Goal: Task Accomplishment & Management: Use online tool/utility

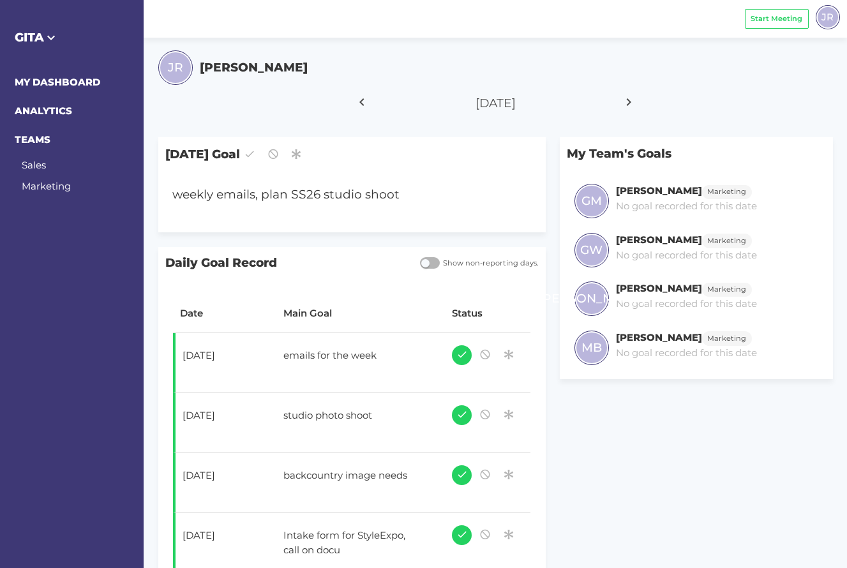
scroll to position [1, 0]
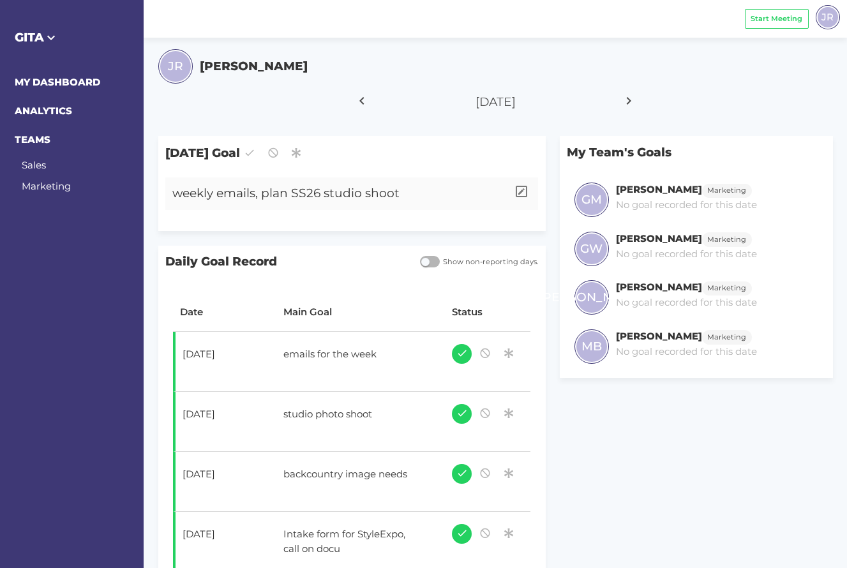
click at [266, 193] on div "weekly emails, plan SS26 studio shoot" at bounding box center [336, 193] width 342 height 33
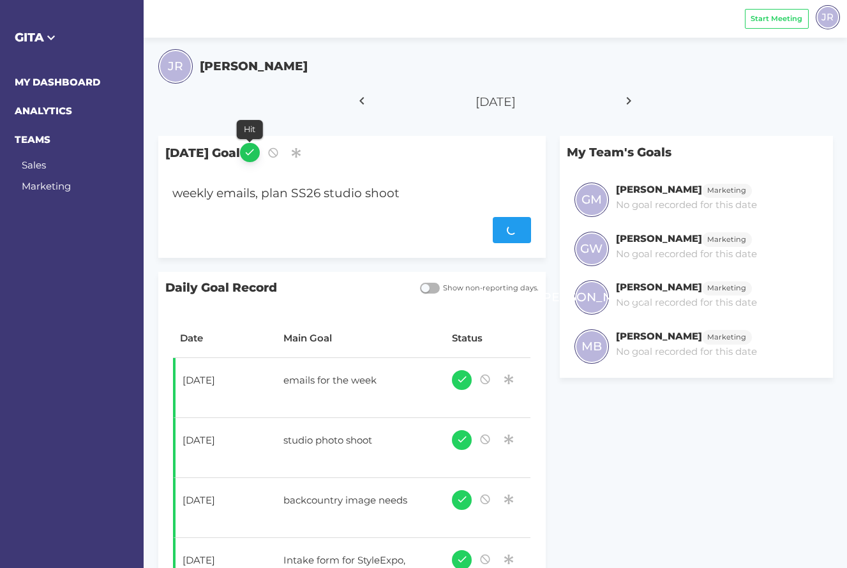
click at [255, 154] on icon "button" at bounding box center [249, 152] width 11 height 17
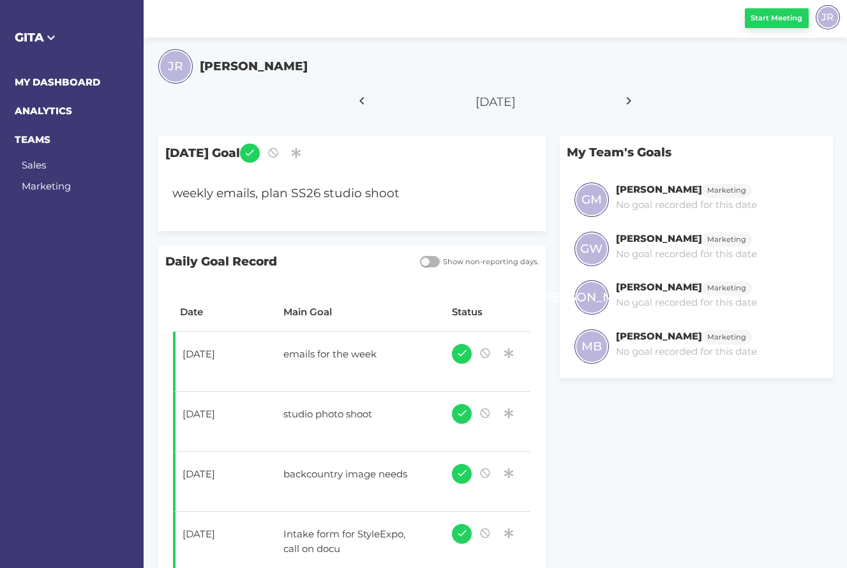
click at [762, 25] on button "Start Meeting" at bounding box center [777, 18] width 64 height 20
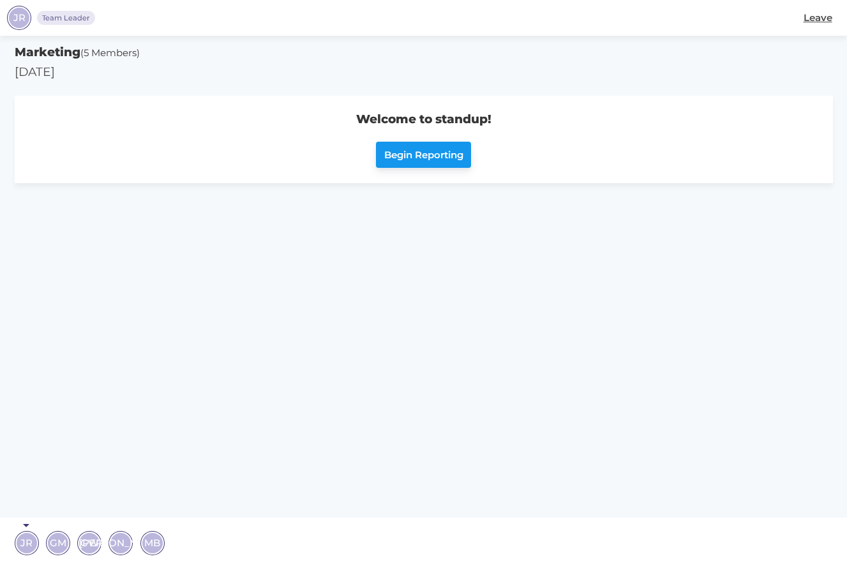
click at [437, 154] on span "Begin Reporting" at bounding box center [423, 155] width 79 height 15
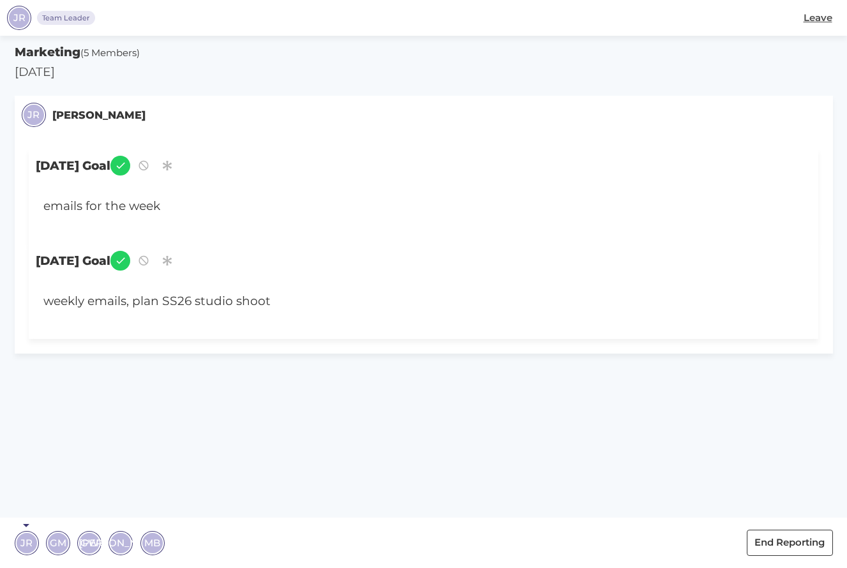
click at [56, 538] on span "GM" at bounding box center [58, 542] width 17 height 15
click at [97, 546] on span "GW" at bounding box center [97, 542] width 19 height 15
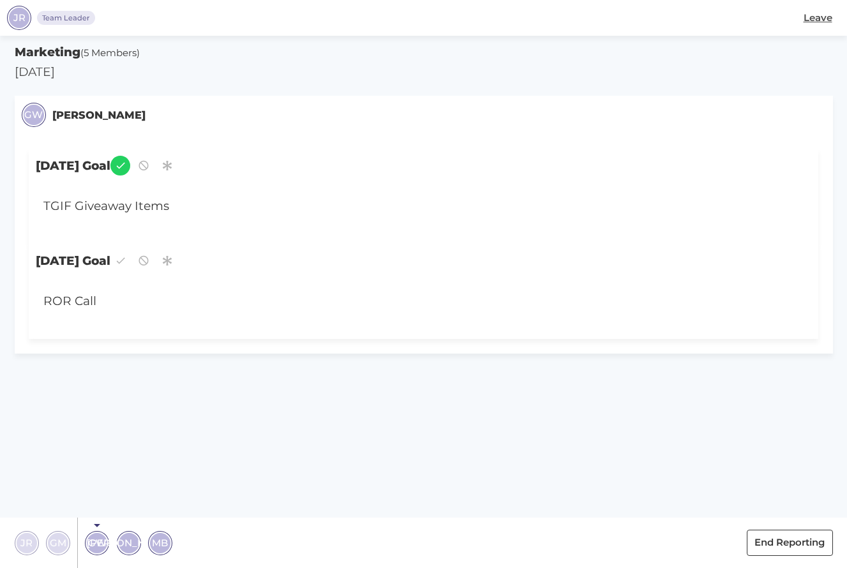
click at [119, 545] on div "[PERSON_NAME]" at bounding box center [129, 543] width 20 height 20
click at [169, 541] on div "MB" at bounding box center [160, 543] width 20 height 20
